Goal: Information Seeking & Learning: Learn about a topic

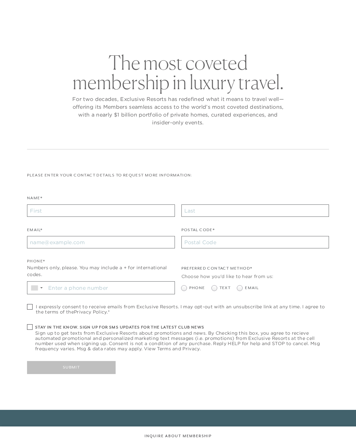
checkbox input "false"
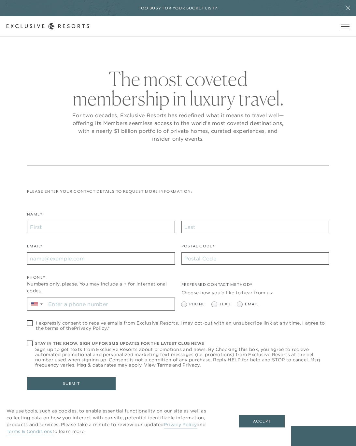
click at [342, 24] on span "Open navigation" at bounding box center [345, 26] width 8 height 5
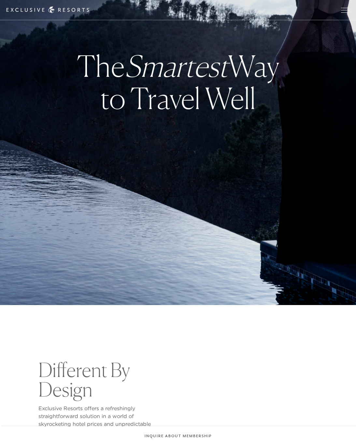
checkbox input "false"
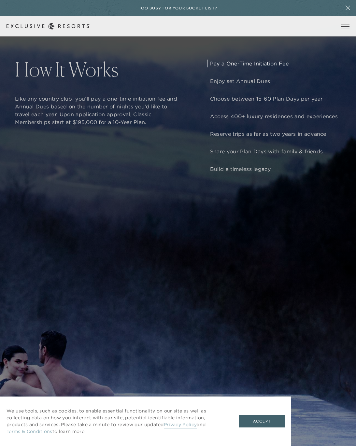
scroll to position [684, 0]
click at [281, 67] on p "Pay a One-Time Initiation Fee" at bounding box center [274, 63] width 128 height 8
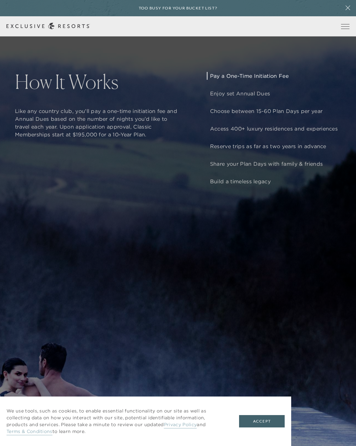
scroll to position [670, 0]
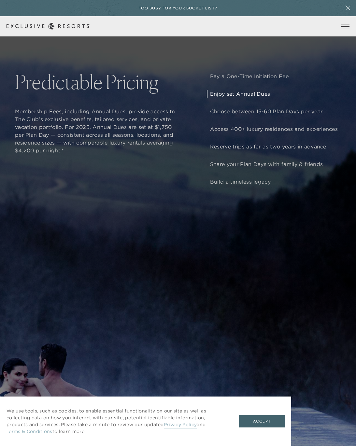
click at [259, 98] on p "Enjoy set Annual Dues" at bounding box center [274, 94] width 128 height 8
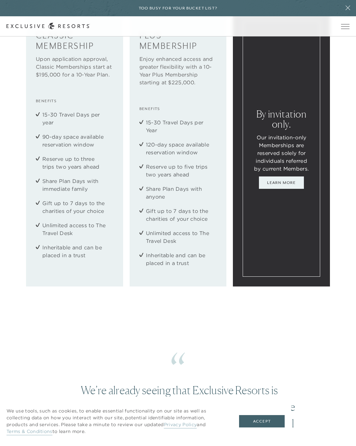
scroll to position [1209, 0]
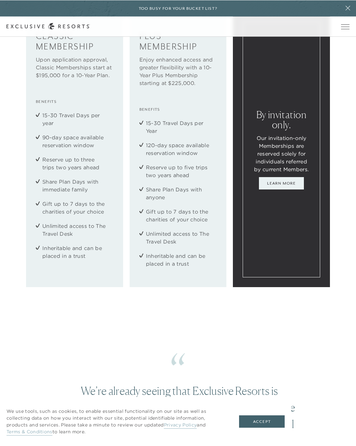
click at [298, 189] on link "Learn More" at bounding box center [281, 183] width 45 height 12
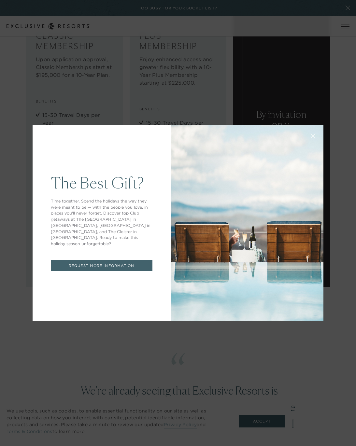
click at [336, 193] on div "The Best Gift? Time together. Spend the holidays the way they were meant to be …" at bounding box center [178, 223] width 356 height 446
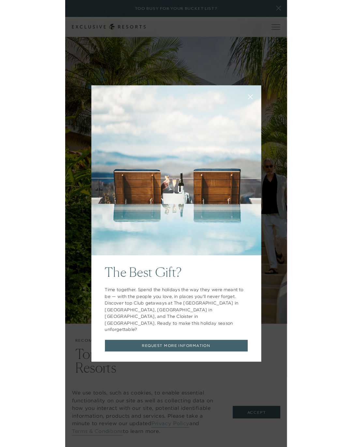
scroll to position [1459, 0]
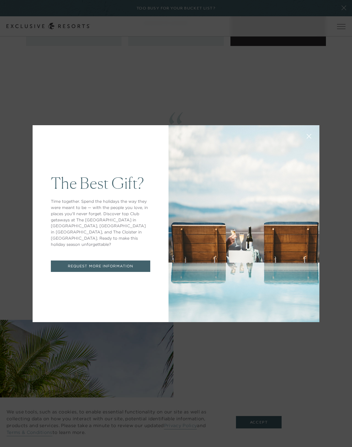
click at [321, 238] on div "The Best Gift? Time together. Spend the holidays the way they were meant to be …" at bounding box center [176, 223] width 352 height 447
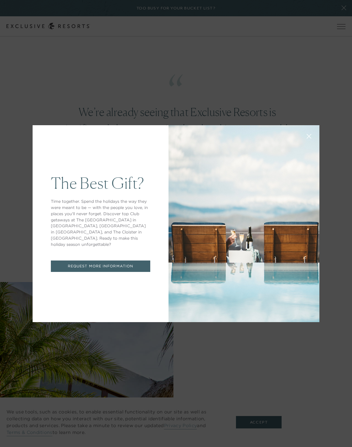
scroll to position [1496, 0]
